Goal: Transaction & Acquisition: Purchase product/service

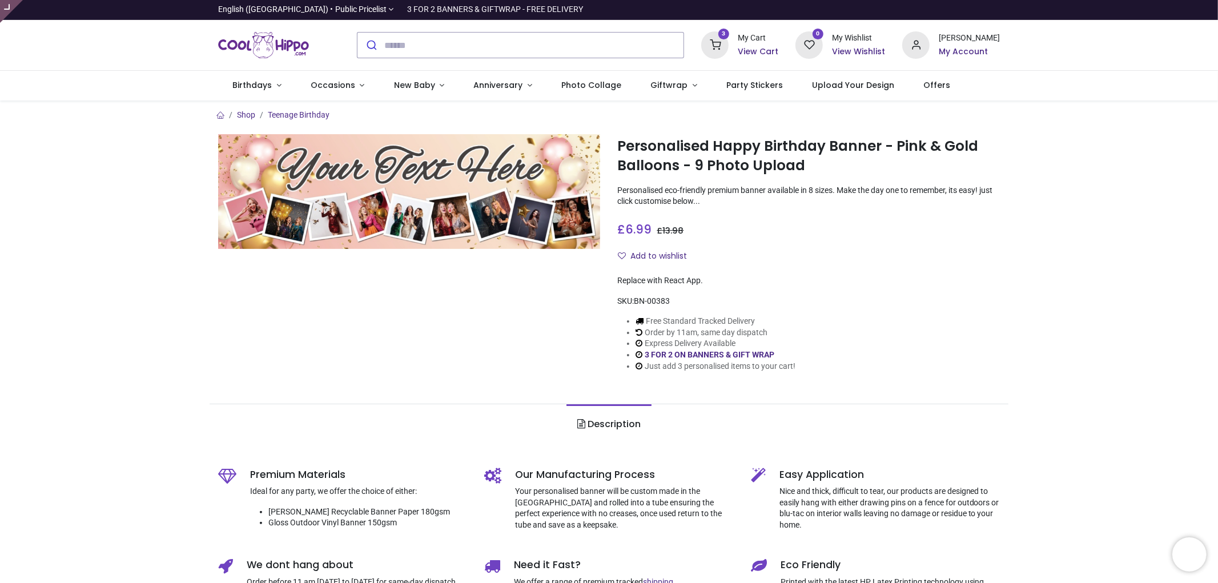
type input "**********"
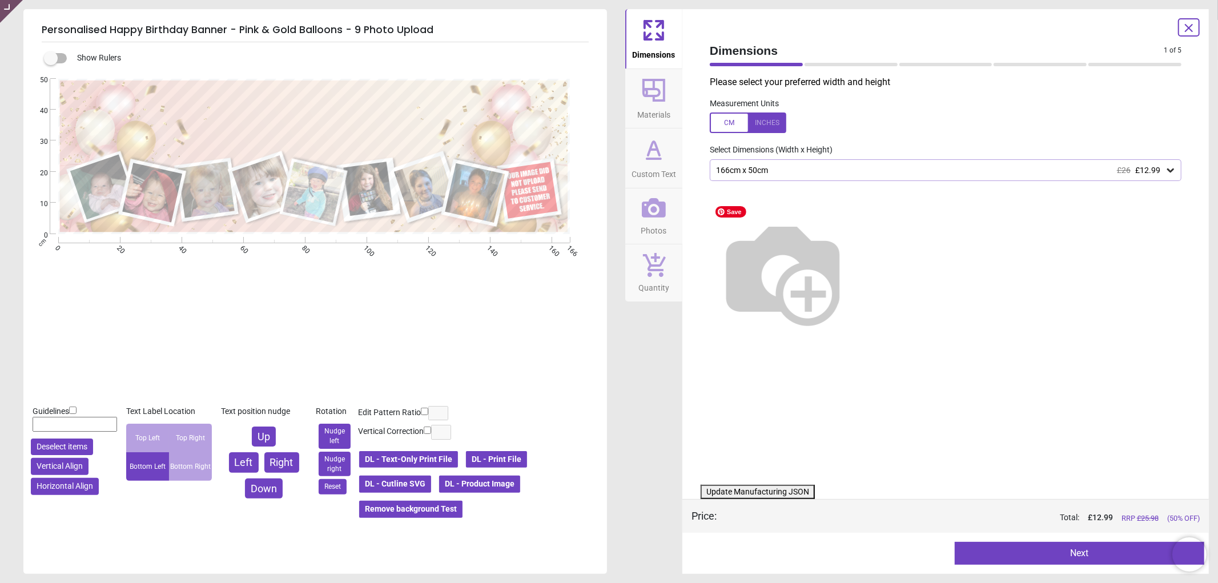
click at [661, 204] on icon at bounding box center [654, 207] width 24 height 19
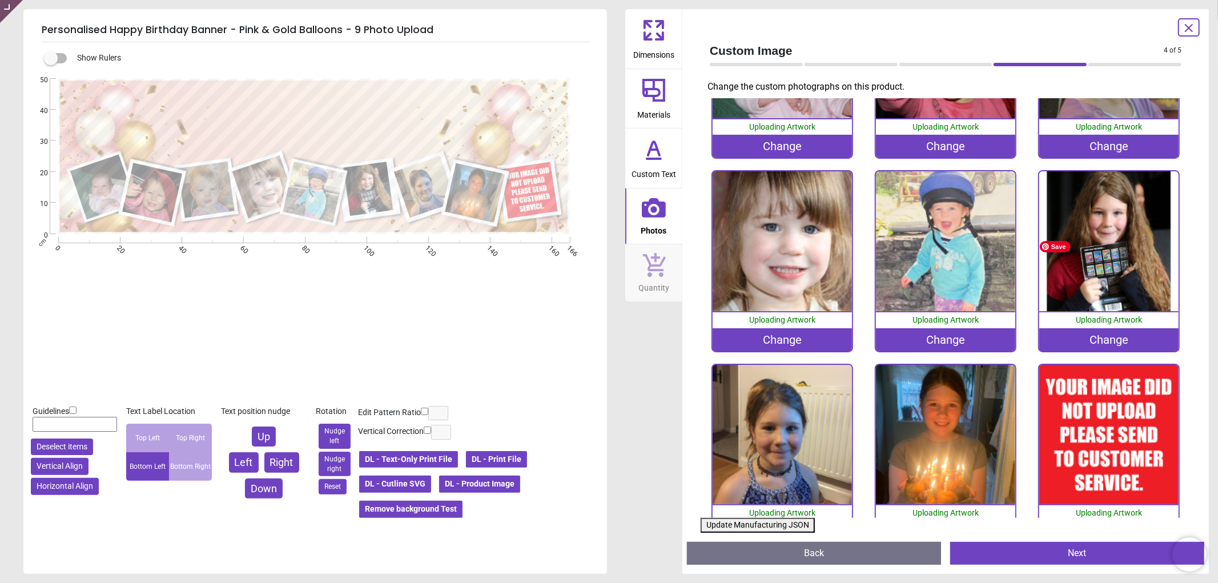
scroll to position [156, 0]
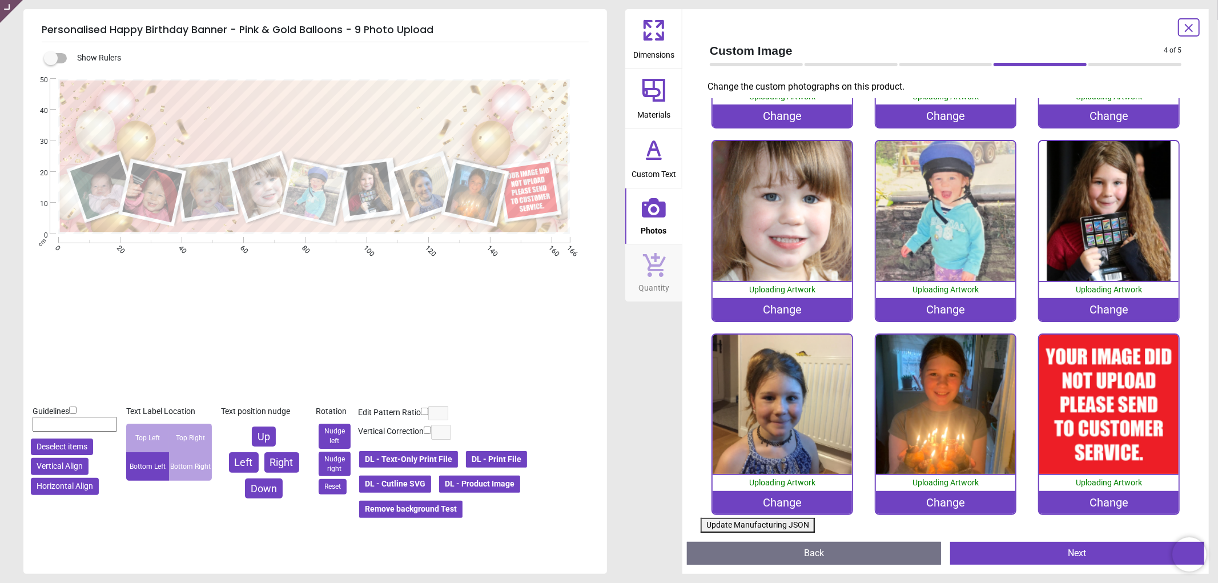
click at [1085, 492] on div "Change" at bounding box center [1109, 502] width 140 height 23
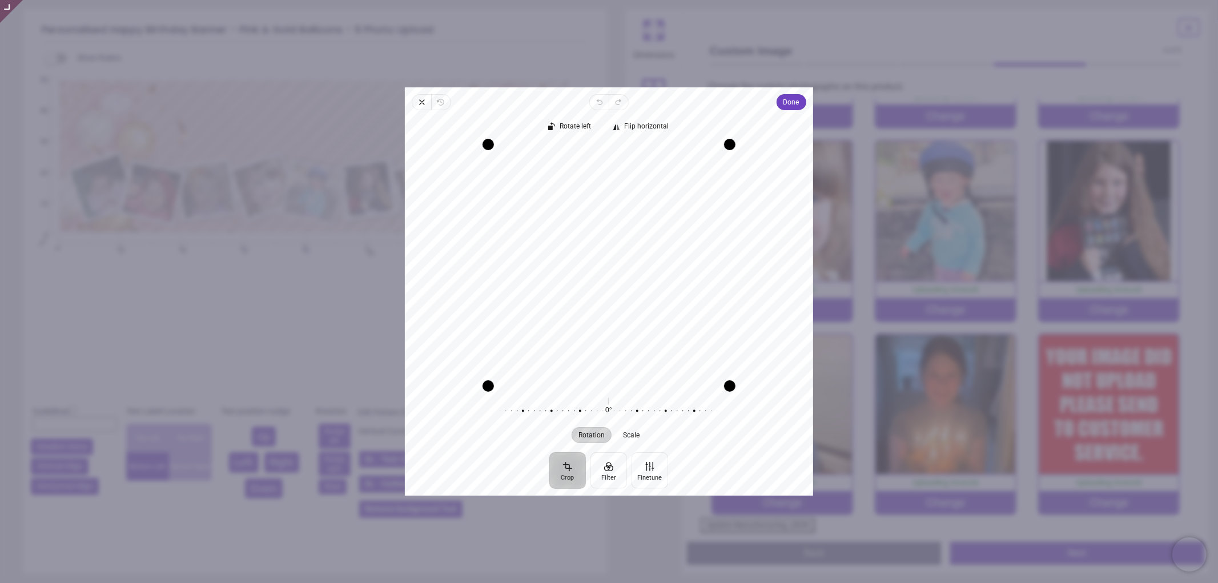
drag, startPoint x: 685, startPoint y: 257, endPoint x: 687, endPoint y: 240, distance: 17.8
click at [687, 240] on div "Recenter" at bounding box center [609, 264] width 390 height 241
click at [791, 102] on span "Done" at bounding box center [791, 102] width 16 height 14
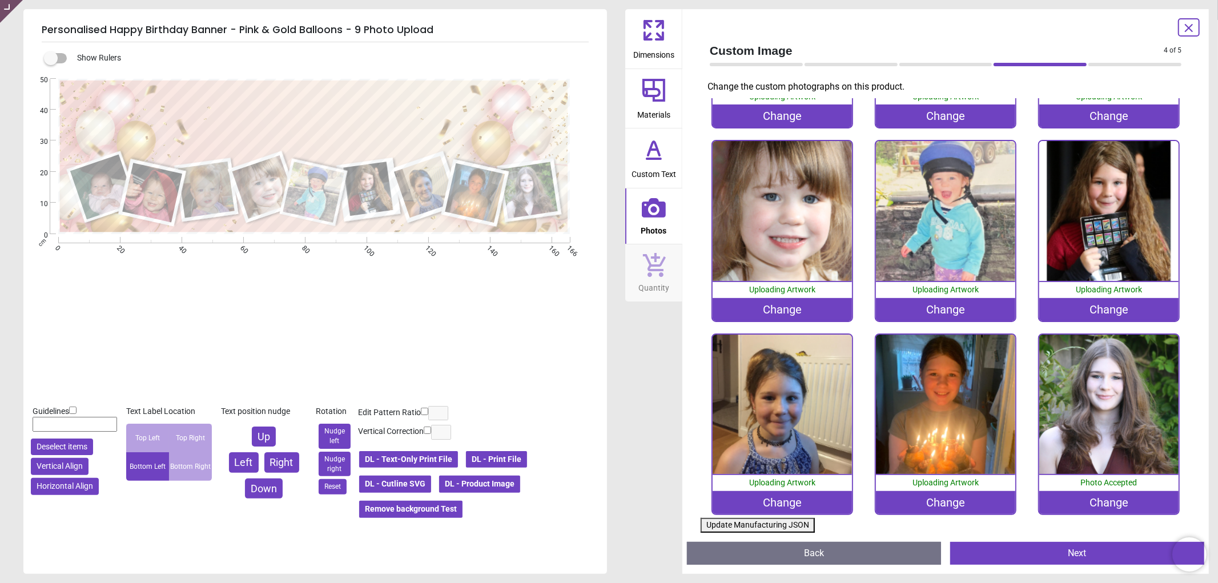
click at [729, 523] on button "Update Manufacturing JSON" at bounding box center [757, 525] width 114 height 15
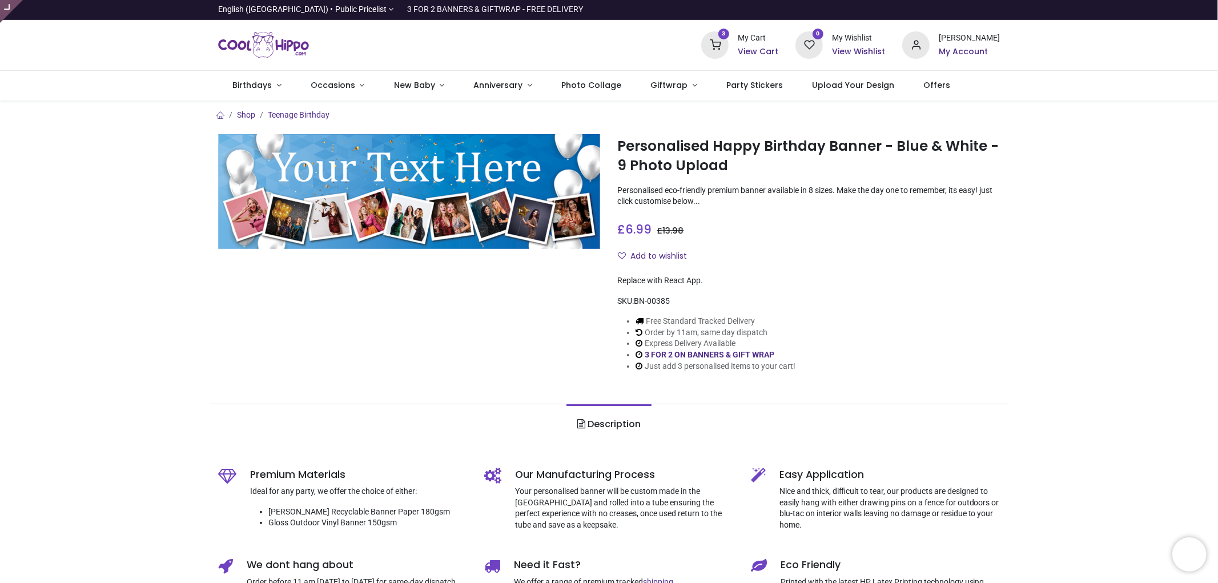
type input "**********"
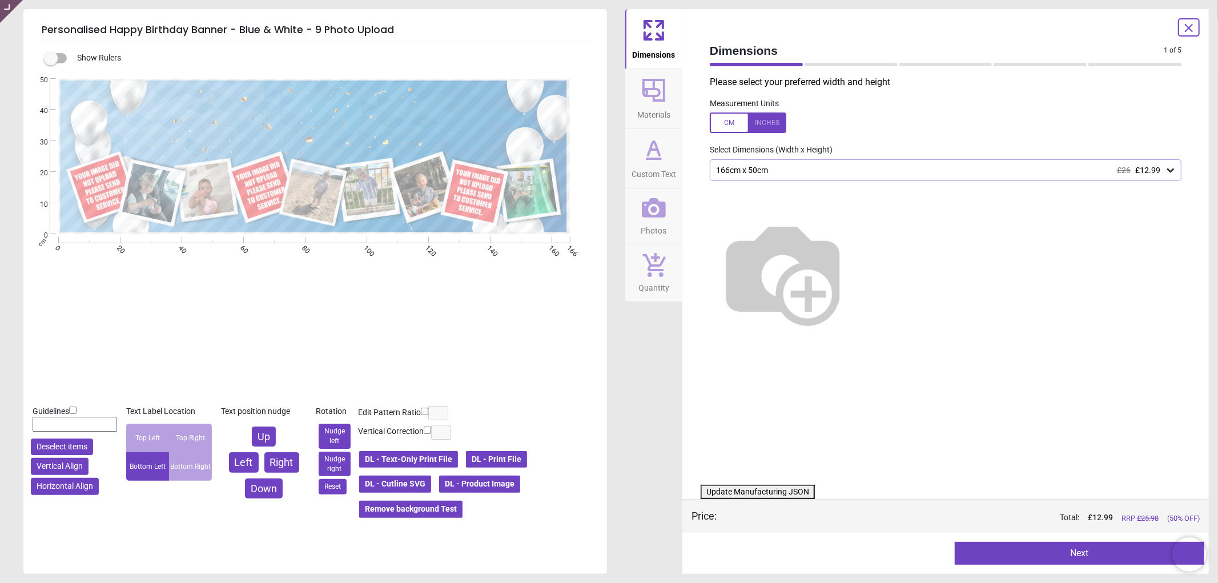
click at [629, 220] on button "Photos" at bounding box center [653, 216] width 57 height 56
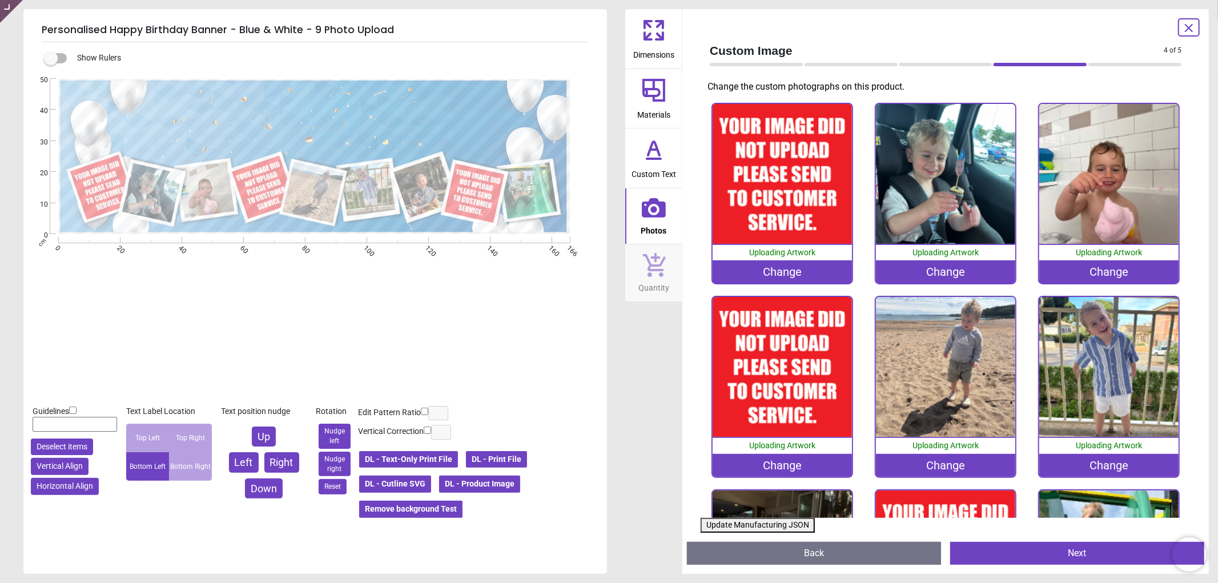
click at [750, 267] on div "Change" at bounding box center [782, 271] width 140 height 23
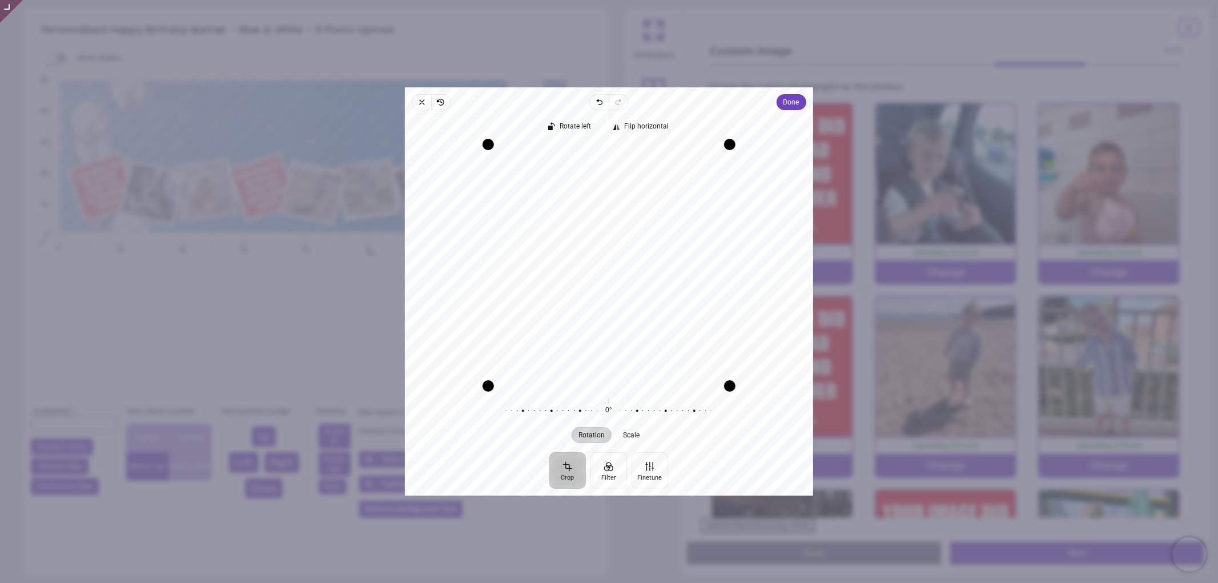
drag, startPoint x: 638, startPoint y: 227, endPoint x: 623, endPoint y: 225, distance: 14.9
click at [623, 225] on div "Recenter" at bounding box center [609, 264] width 390 height 241
click at [796, 97] on span "Done" at bounding box center [791, 102] width 16 height 14
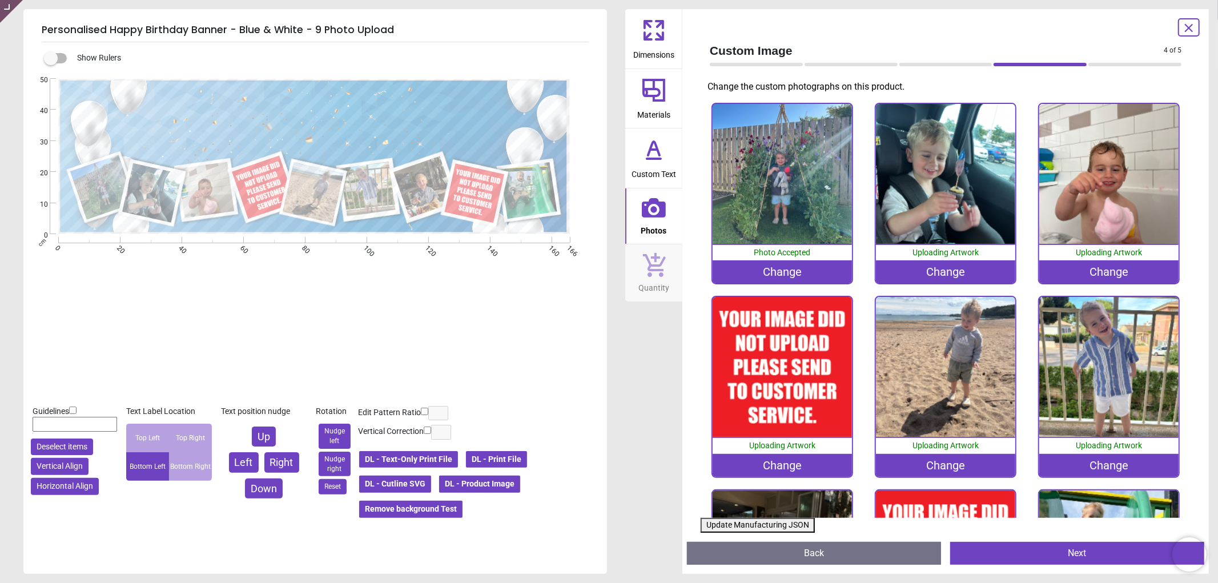
click at [762, 462] on div "Change" at bounding box center [782, 465] width 140 height 23
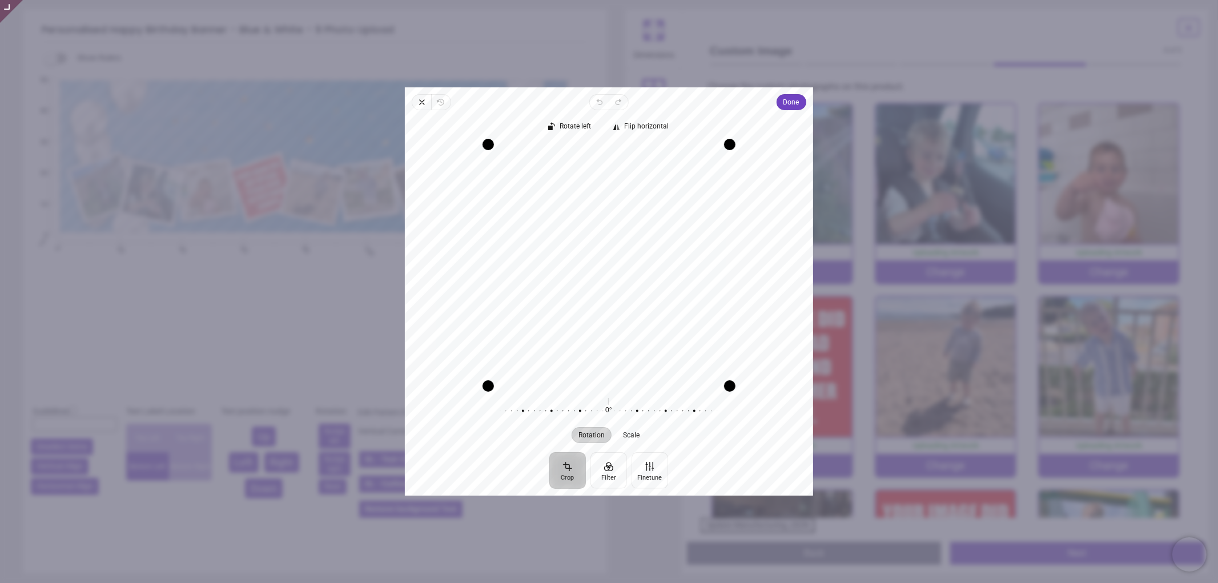
drag, startPoint x: 619, startPoint y: 289, endPoint x: 619, endPoint y: 272, distance: 17.1
click at [619, 272] on div "Recenter" at bounding box center [609, 264] width 390 height 241
click at [413, 99] on span "Close" at bounding box center [421, 102] width 19 height 16
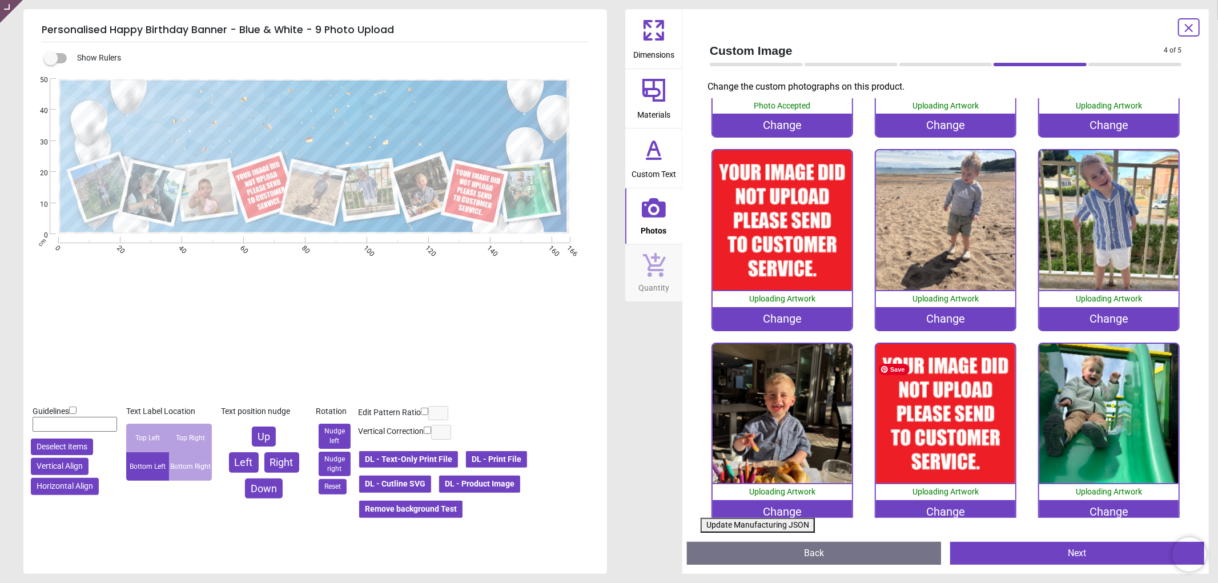
scroll to position [156, 0]
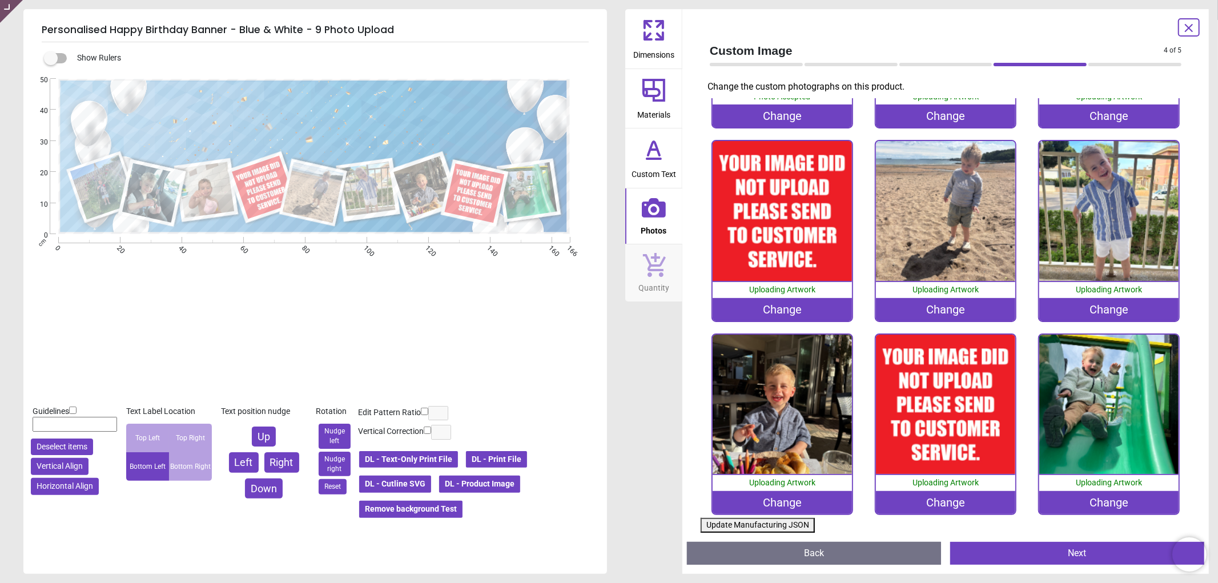
click at [925, 498] on div "Change" at bounding box center [946, 502] width 140 height 23
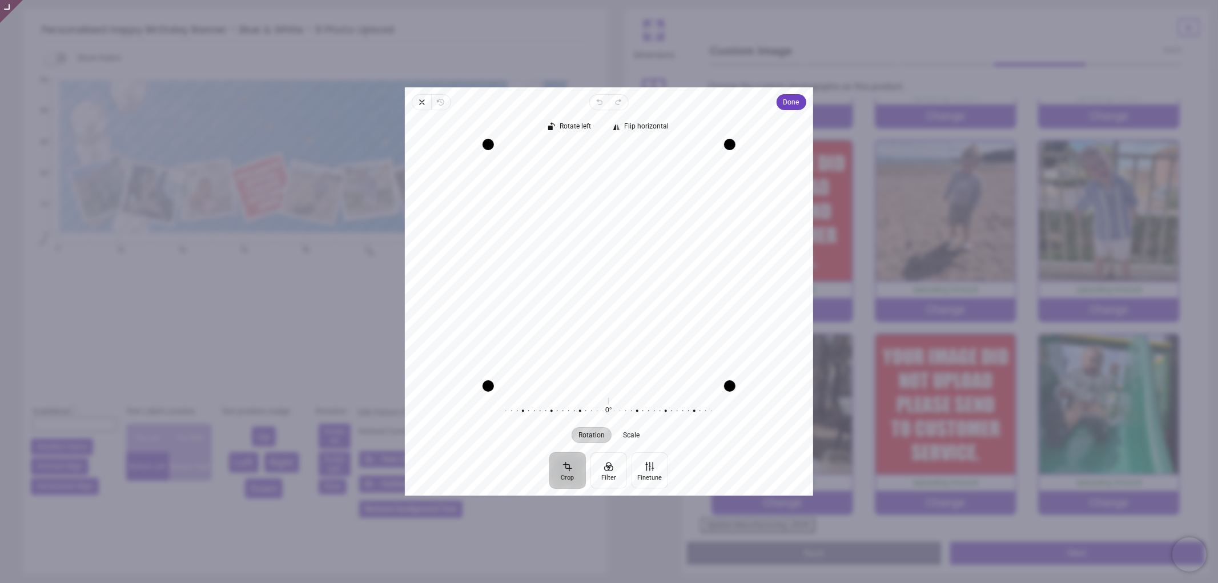
drag, startPoint x: 641, startPoint y: 255, endPoint x: 638, endPoint y: 235, distance: 20.2
click at [638, 235] on div "Recenter" at bounding box center [609, 264] width 390 height 241
click at [782, 107] on button "Done" at bounding box center [791, 102] width 30 height 16
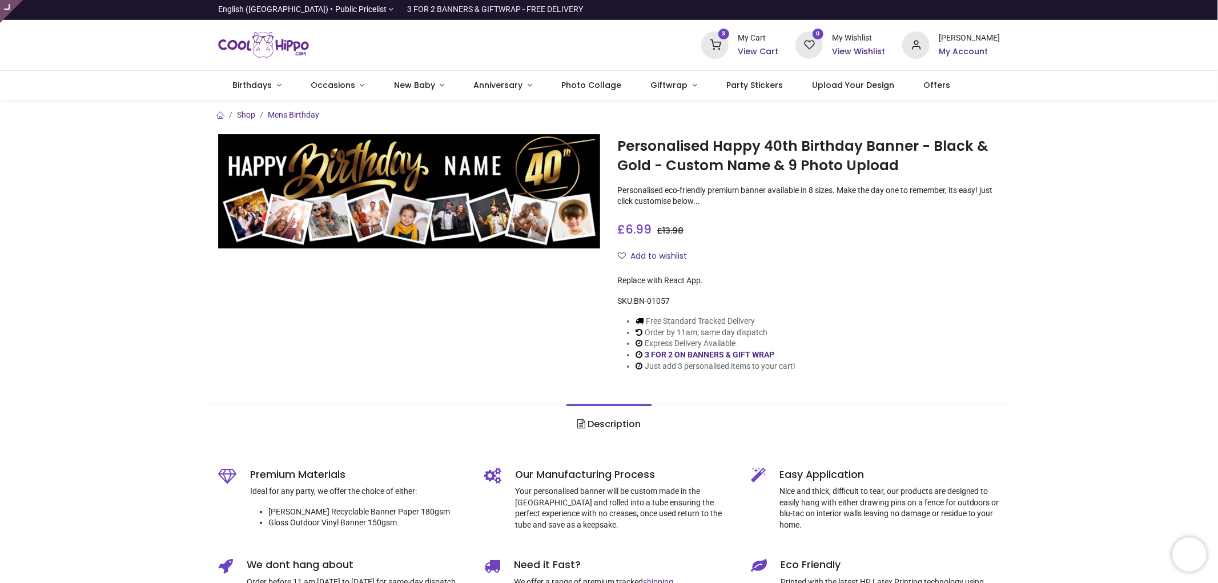
type input "**********"
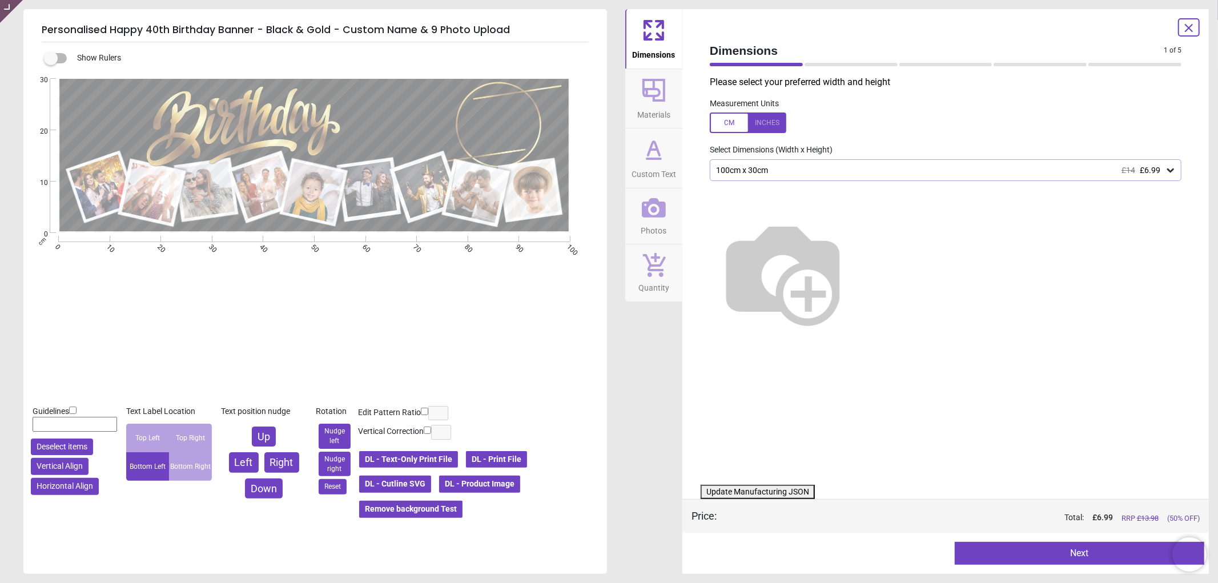
type textarea "**"
type textarea "*****"
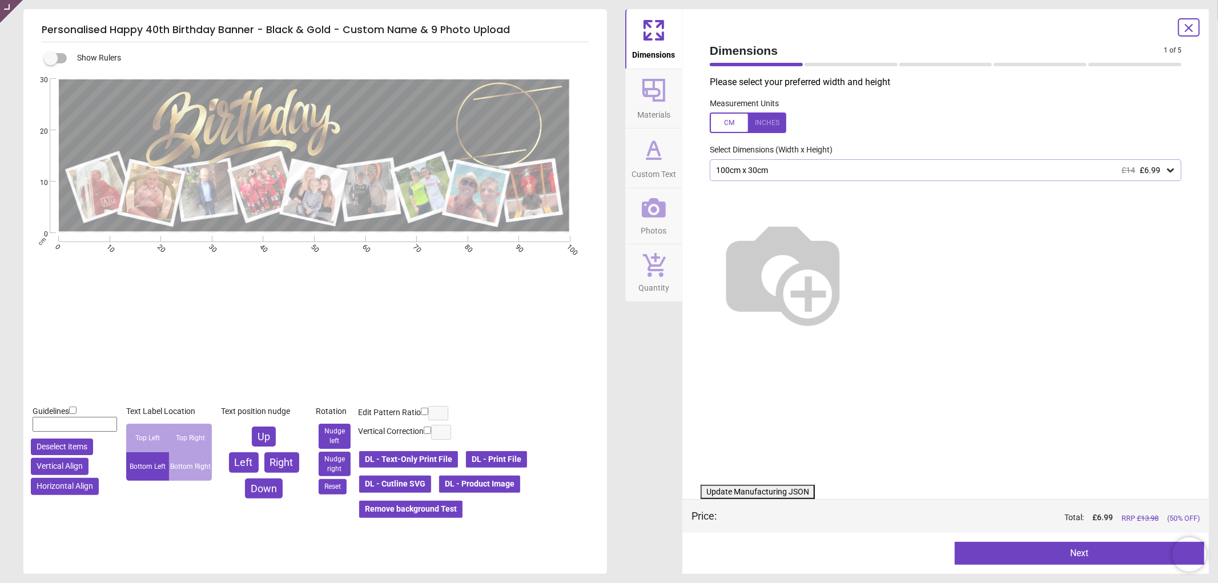
click at [491, 484] on button "DL - Product Image" at bounding box center [479, 483] width 83 height 19
